Goal: Find specific page/section: Find specific page/section

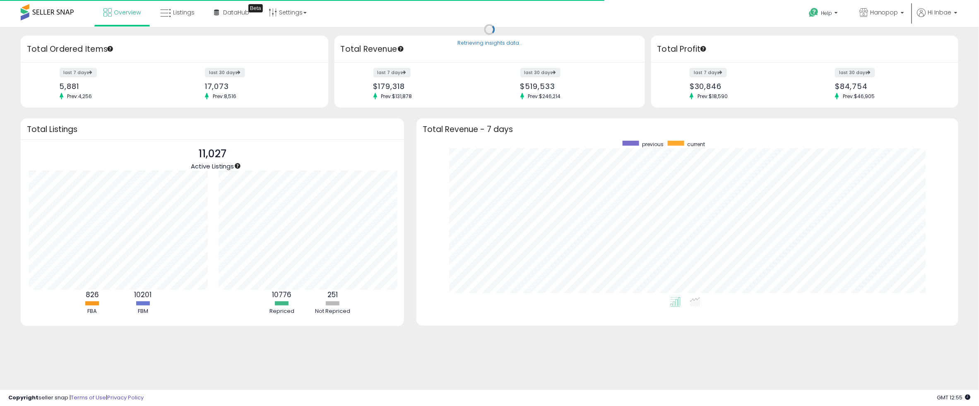
scroll to position [414000, 413631]
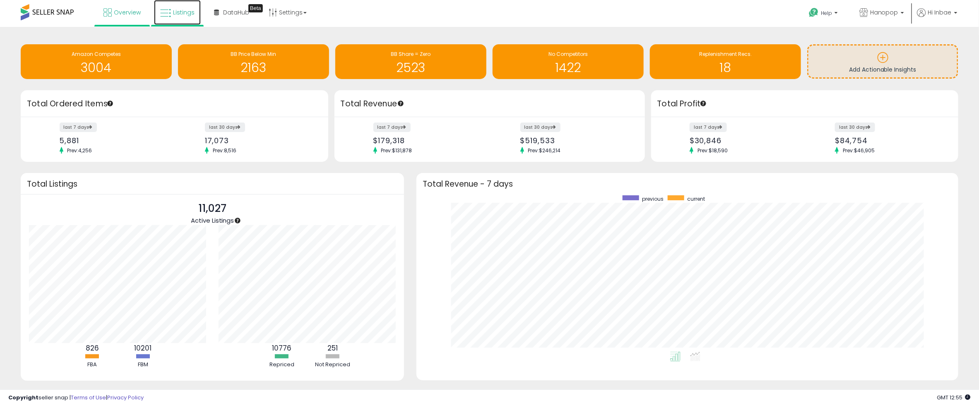
click at [172, 19] on link "Listings" at bounding box center [177, 12] width 47 height 25
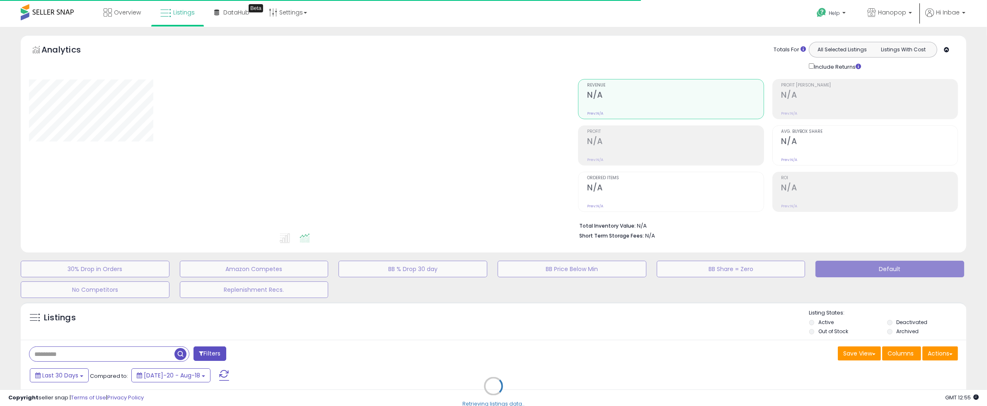
type input "****"
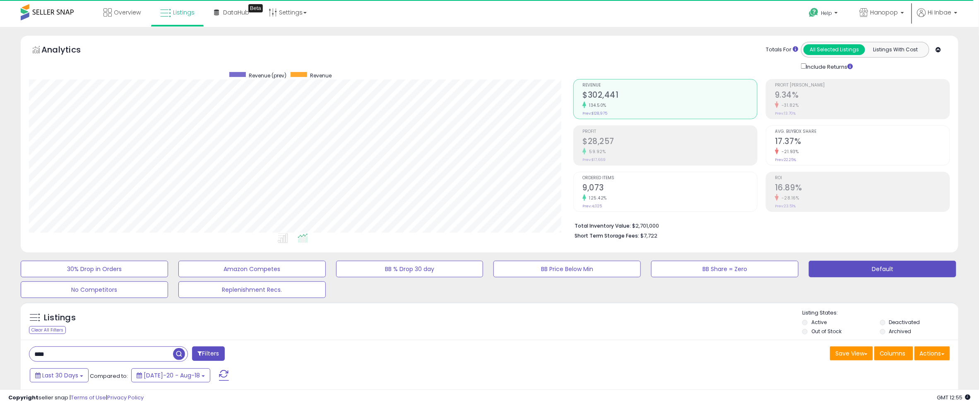
scroll to position [170, 545]
